Goal: Information Seeking & Learning: Check status

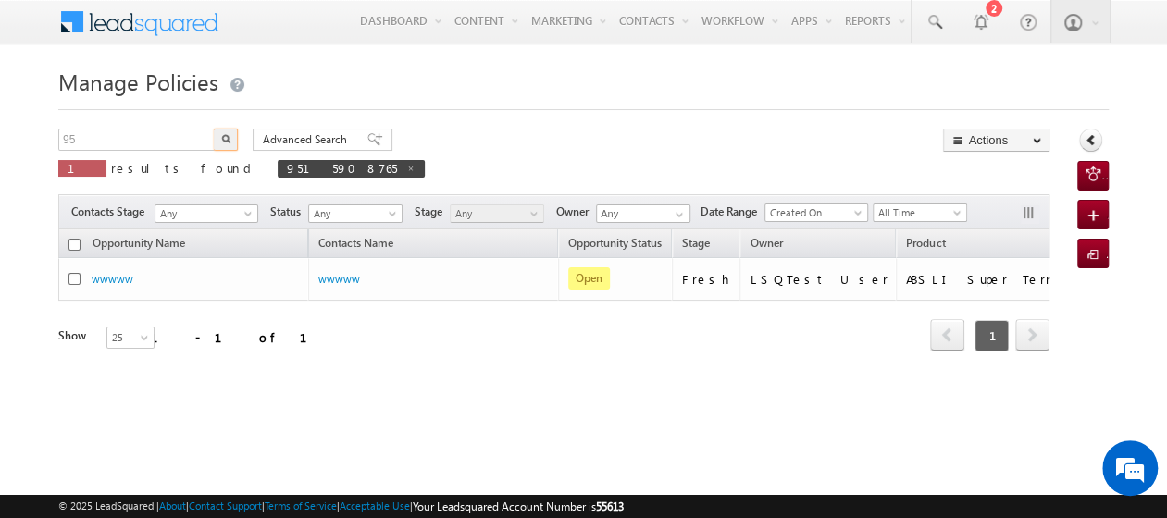
type input "9"
type input "9988456855"
click at [226, 138] on img "button" at bounding box center [225, 138] width 9 height 9
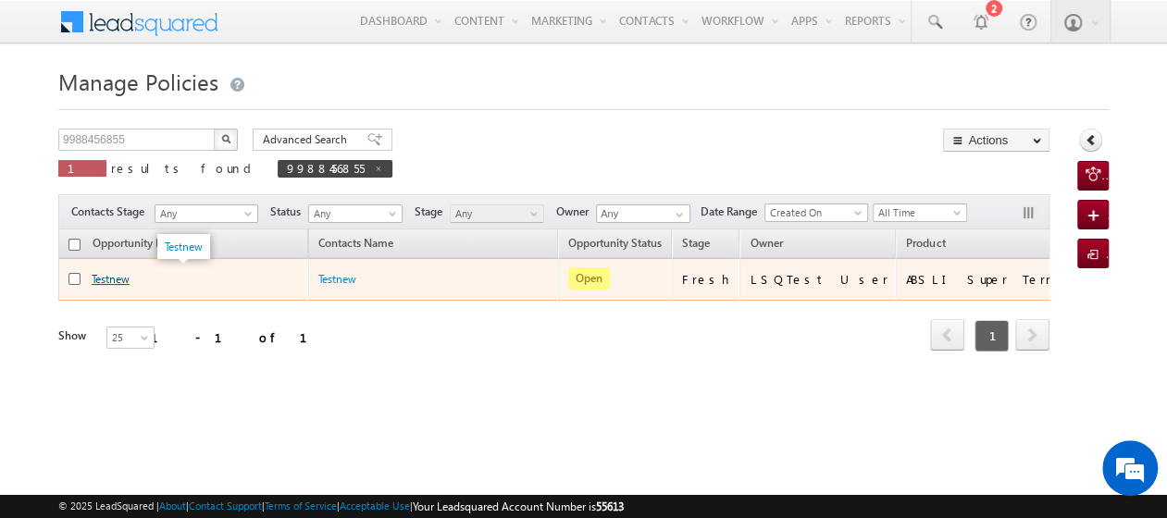
click at [109, 276] on link "Testnew" at bounding box center [111, 279] width 38 height 14
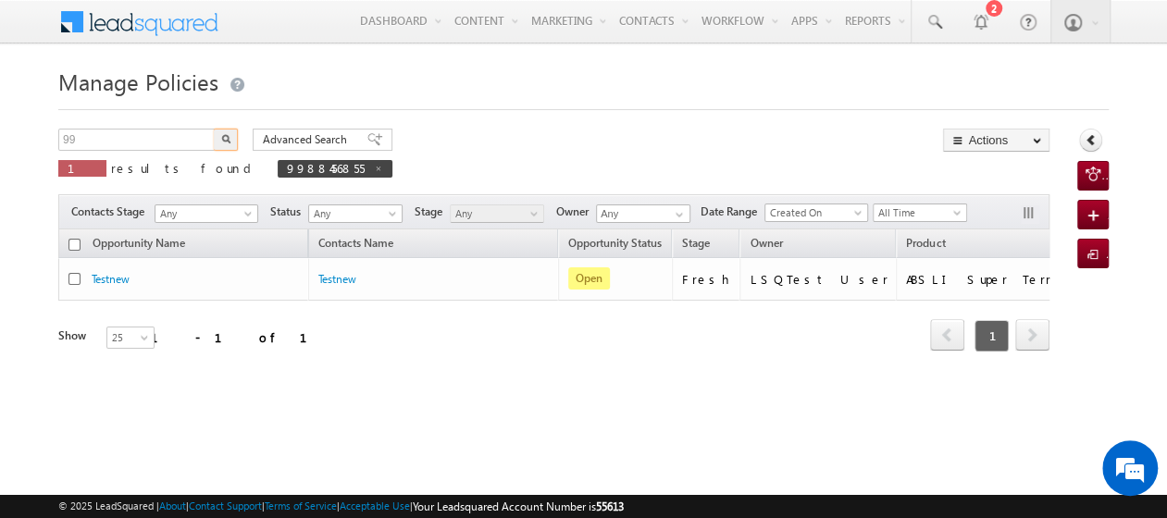
type input "9"
type input "9878675656"
click at [222, 141] on img "button" at bounding box center [225, 138] width 9 height 9
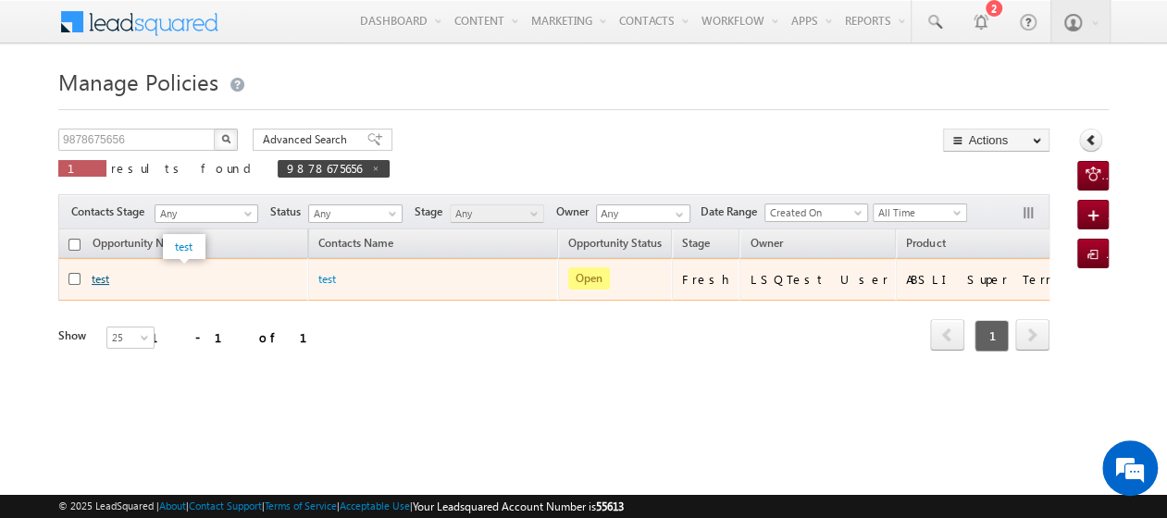
click at [96, 280] on link "test" at bounding box center [101, 279] width 18 height 14
